Goal: Transaction & Acquisition: Purchase product/service

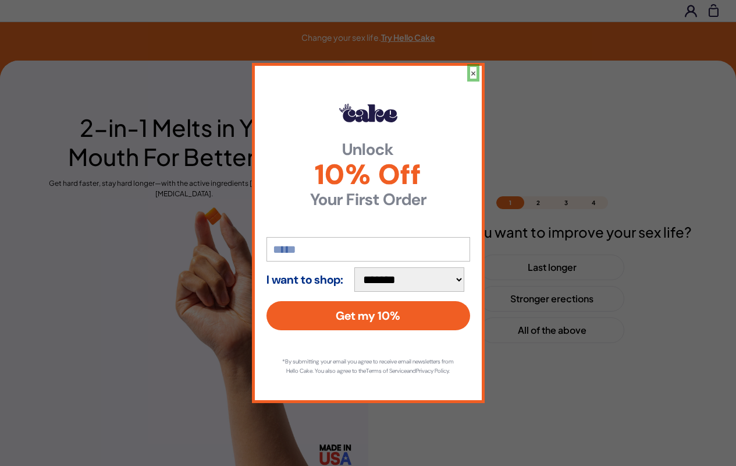
click at [473, 68] on button "×" at bounding box center [473, 73] width 6 height 12
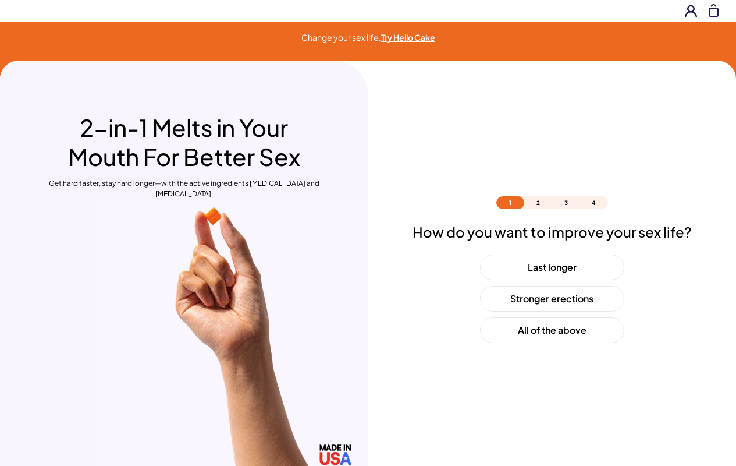
scroll to position [34, 0]
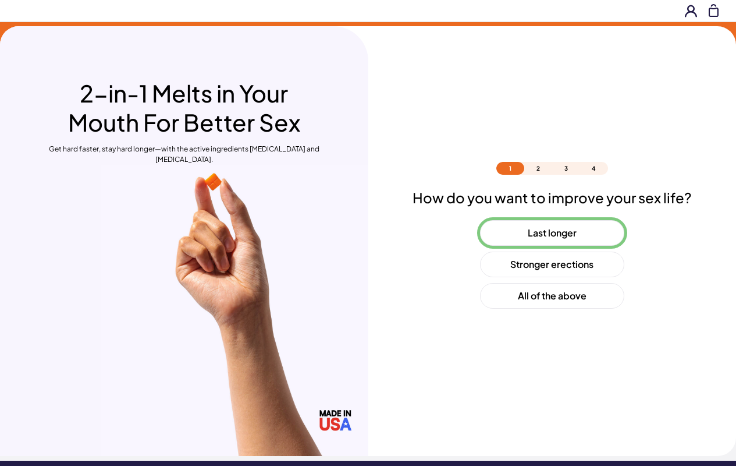
click at [552, 233] on button "Last longer" at bounding box center [552, 233] width 144 height 26
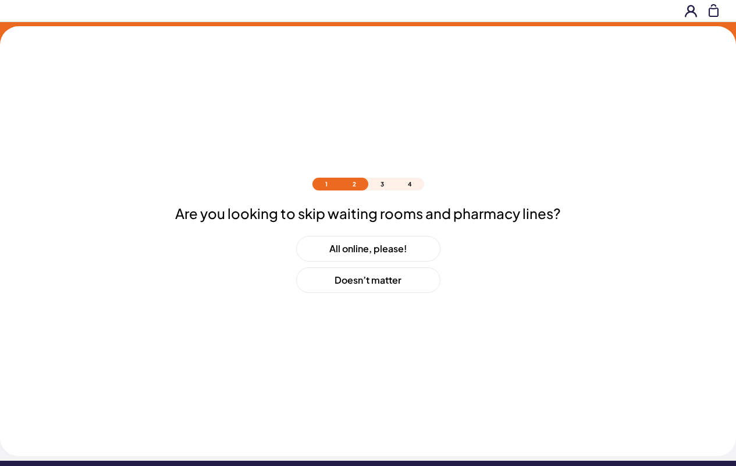
scroll to position [50, 0]
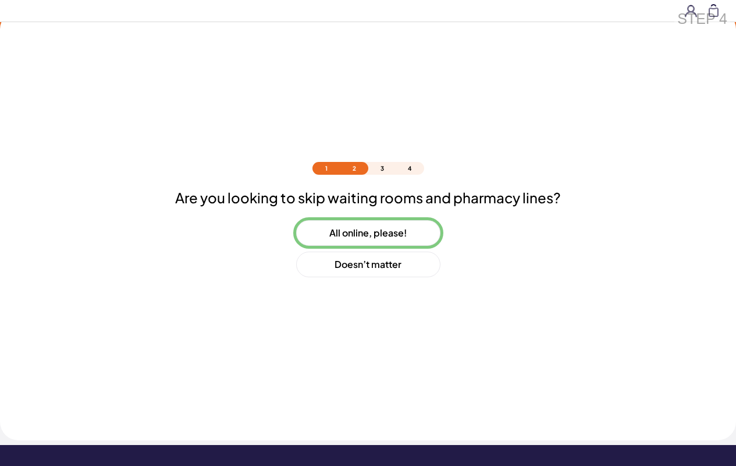
click at [368, 233] on button "All online, please!" at bounding box center [368, 233] width 144 height 26
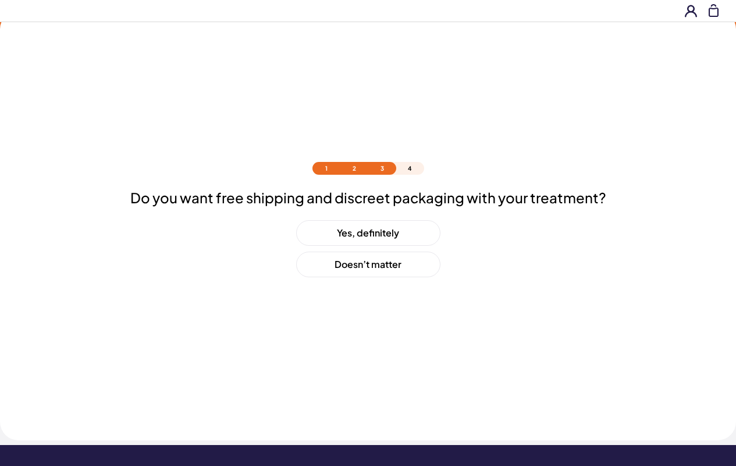
scroll to position [81, 0]
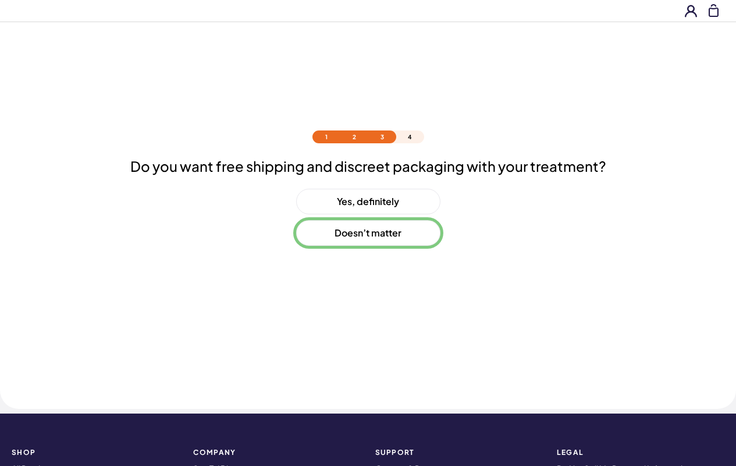
click at [368, 233] on button "Doesn’t matter" at bounding box center [368, 233] width 144 height 26
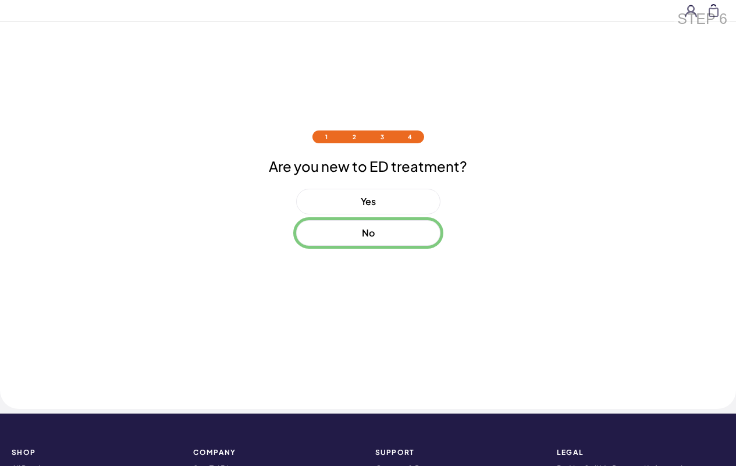
click at [368, 233] on button "No" at bounding box center [368, 233] width 144 height 26
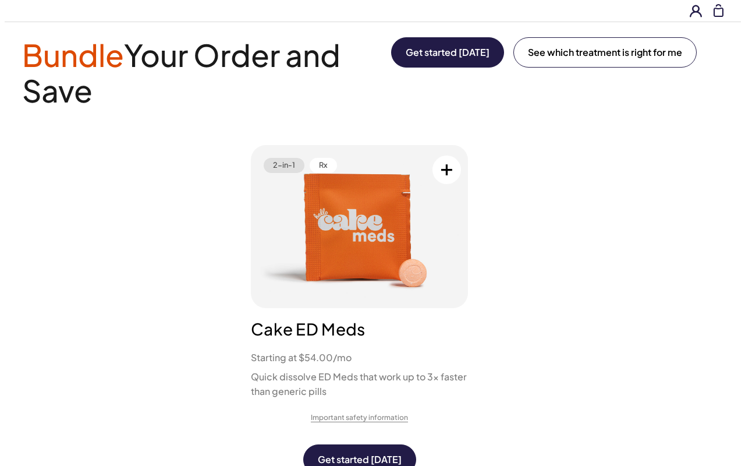
scroll to position [0, 0]
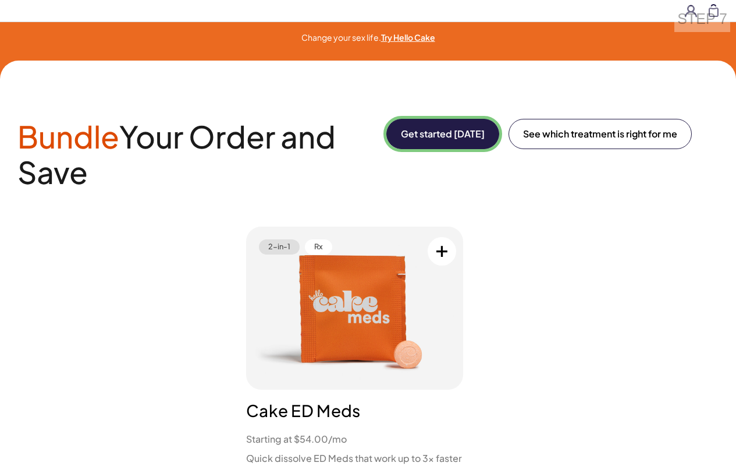
click at [441, 134] on button "Get started [DATE]" at bounding box center [443, 134] width 113 height 30
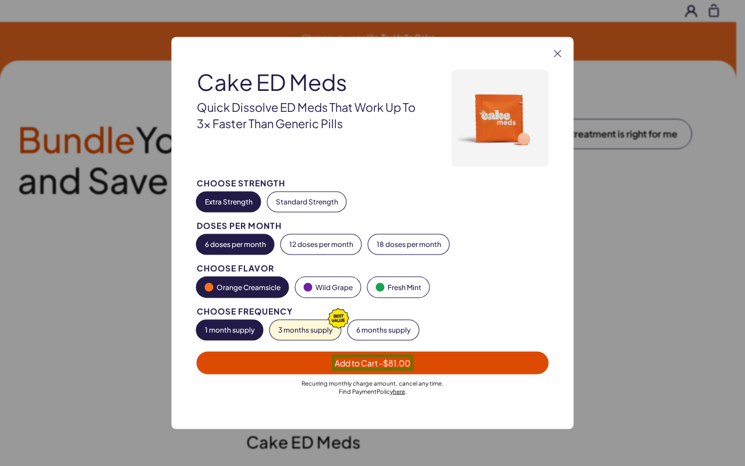
click at [373, 362] on span "Add to Cart - $81.00" at bounding box center [373, 362] width 76 height 10
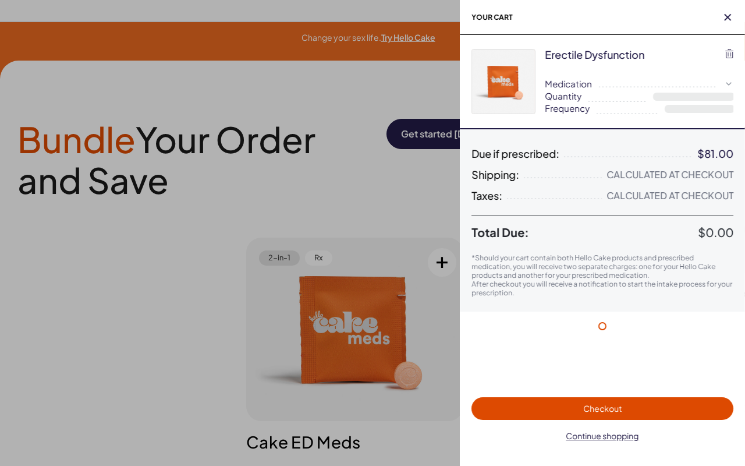
select select "*"
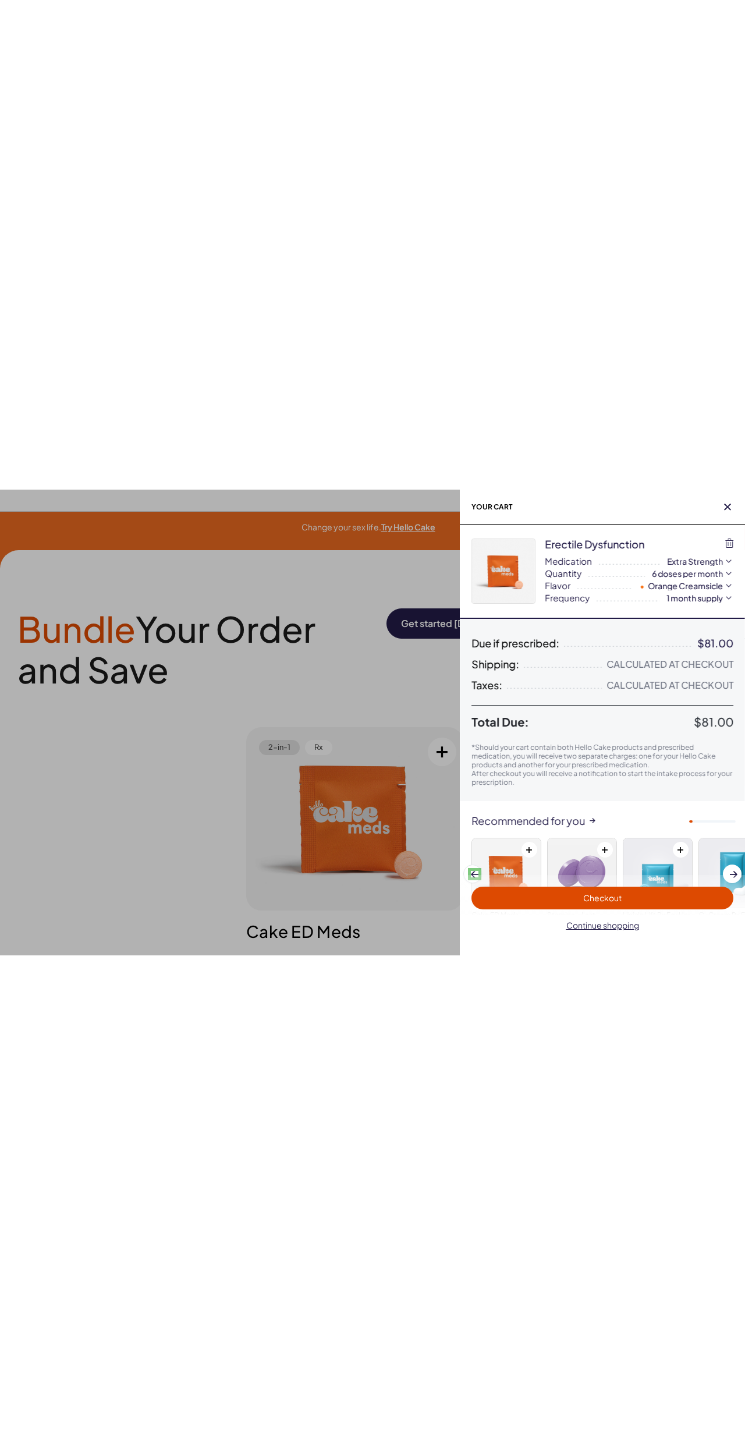
scroll to position [72, 0]
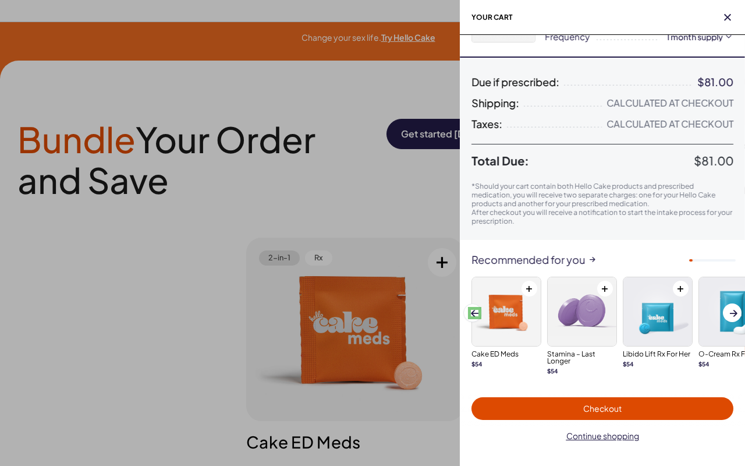
click at [474, 313] on span at bounding box center [475, 313] width 8 height 6
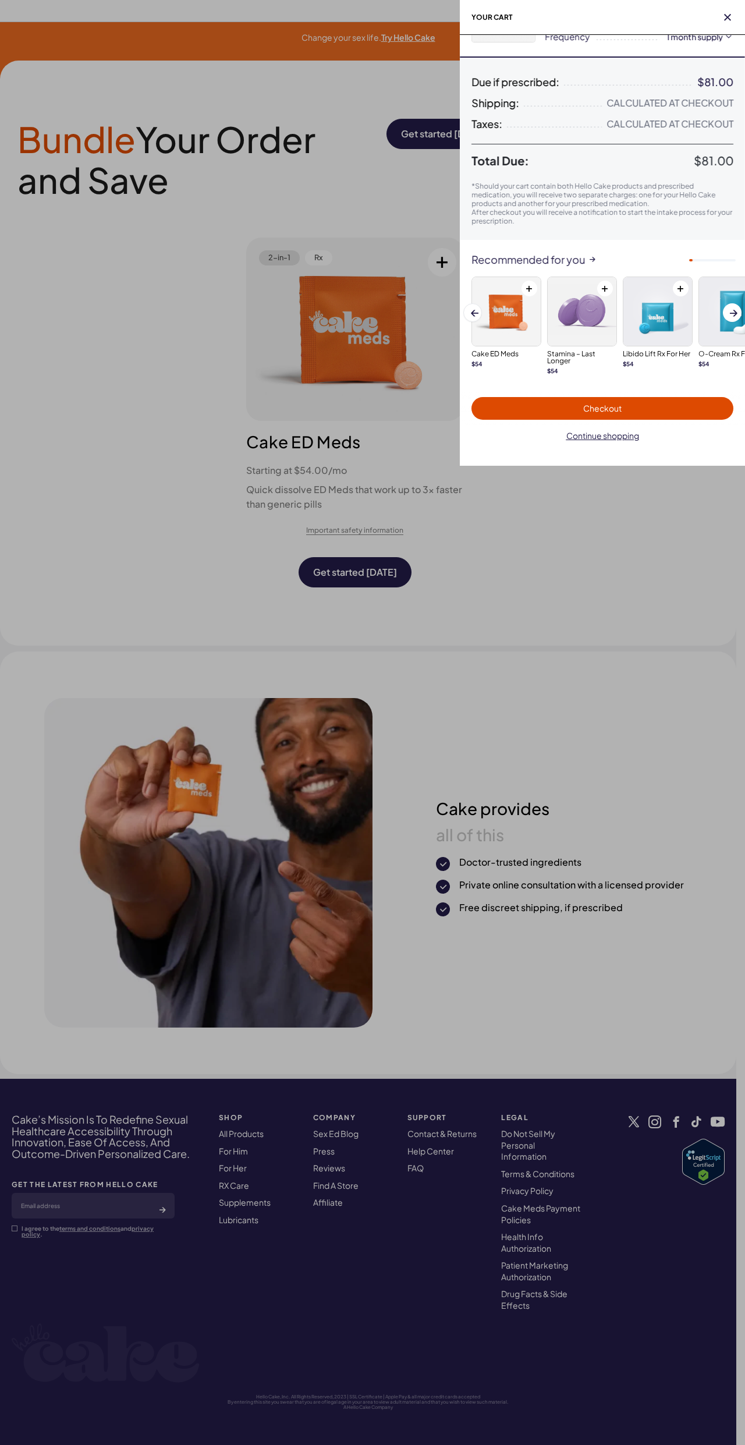
scroll to position [0, 0]
